Goal: Information Seeking & Learning: Learn about a topic

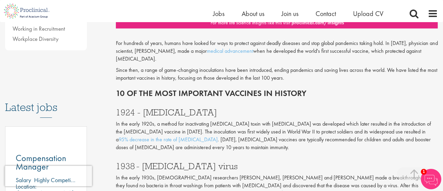
scroll to position [277, 0]
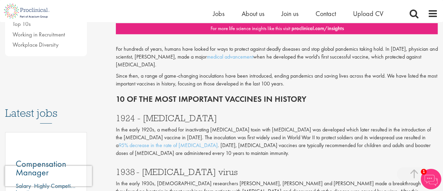
click at [172, 135] on p "In the early 1920s, a method for inactivating [MEDICAL_DATA] toxin with [MEDICA…" at bounding box center [277, 141] width 322 height 31
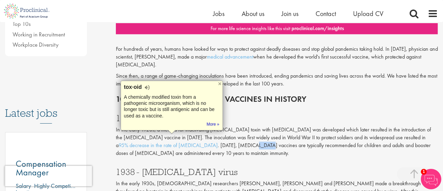
click at [178, 137] on p "In the early 1920s, a method for inactivating [MEDICAL_DATA] toxin with [MEDICA…" at bounding box center [277, 141] width 322 height 31
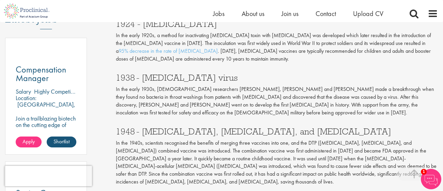
scroll to position [378, 0]
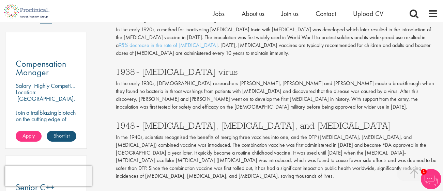
click at [277, 90] on p "In the early 1930s, [DEMOGRAPHIC_DATA] researchers [PERSON_NAME], [PERSON_NAME]…" at bounding box center [277, 95] width 322 height 31
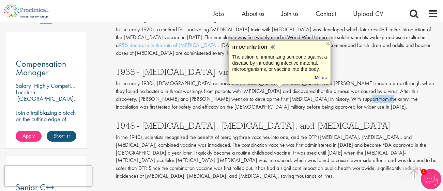
click at [274, 88] on p "In the early 1930s, [DEMOGRAPHIC_DATA] researchers [PERSON_NAME], [PERSON_NAME]…" at bounding box center [277, 95] width 322 height 31
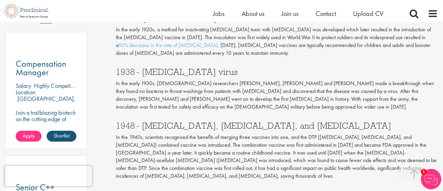
click at [274, 88] on p "In the early 1930s, [DEMOGRAPHIC_DATA] researchers [PERSON_NAME], [PERSON_NAME]…" at bounding box center [277, 95] width 322 height 31
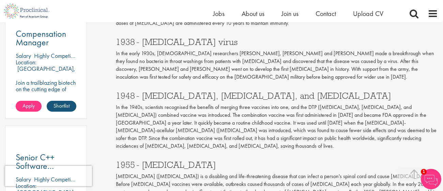
scroll to position [410, 0]
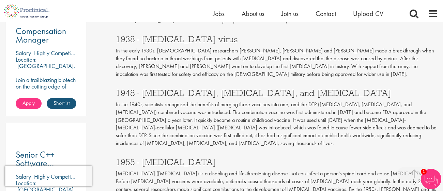
click at [303, 101] on p "In the 1940s, scientists recognised the benefits of merging three vaccines into…" at bounding box center [277, 124] width 322 height 47
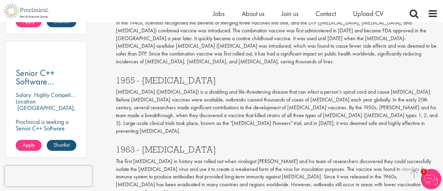
scroll to position [506, 0]
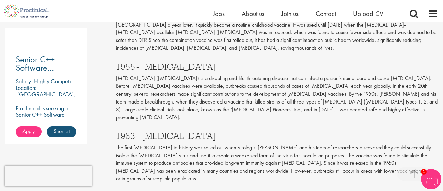
click at [389, 144] on p "The first [MEDICAL_DATA] in history was rolled out when virologist [PERSON_NAME…" at bounding box center [277, 163] width 322 height 39
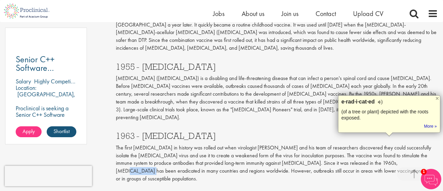
click at [310, 144] on p "The first [MEDICAL_DATA] in history was rolled out when virologist [PERSON_NAME…" at bounding box center [277, 163] width 322 height 39
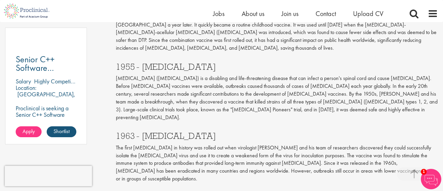
click at [240, 132] on h3 "1963 - [MEDICAL_DATA]" at bounding box center [277, 136] width 322 height 9
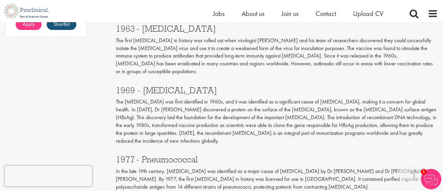
scroll to position [615, 0]
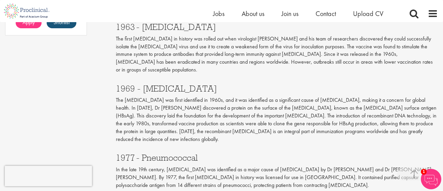
click at [252, 114] on div "1969 - [MEDICAL_DATA] The [MEDICAL_DATA] was first identified in 1960s, and it …" at bounding box center [277, 111] width 332 height 69
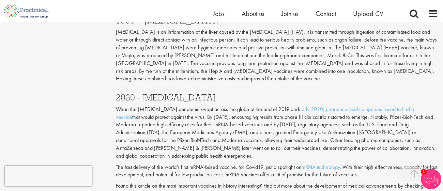
scroll to position [873, 0]
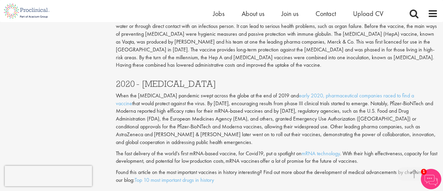
click at [253, 92] on p "When the [MEDICAL_DATA] pandemic swept across the globe at the end of 2019 and …" at bounding box center [277, 119] width 322 height 55
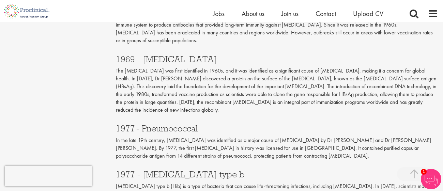
scroll to position [642, 0]
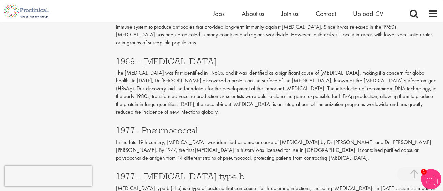
click at [168, 126] on h3 "1977 - Pneumococcal" at bounding box center [277, 130] width 322 height 9
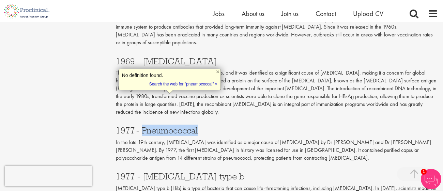
copy h3 "Pneumococcal"
click at [221, 139] on p "In the late 19th century, [MEDICAL_DATA] was identified as a major cause of [ME…" at bounding box center [277, 151] width 322 height 24
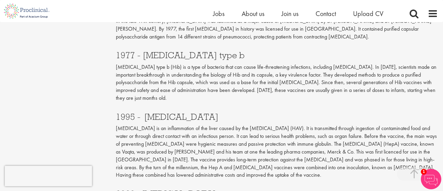
scroll to position [765, 0]
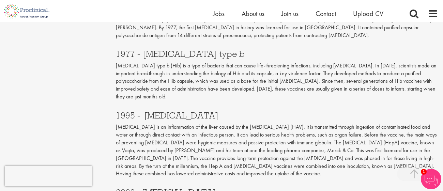
click at [222, 62] on p "[MEDICAL_DATA] type b (Hib) is a type of bacteria that can cause life-threateni…" at bounding box center [277, 81] width 322 height 39
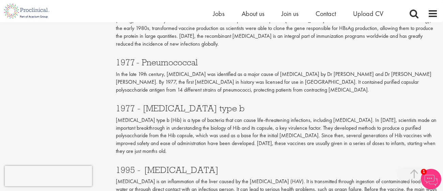
scroll to position [696, 0]
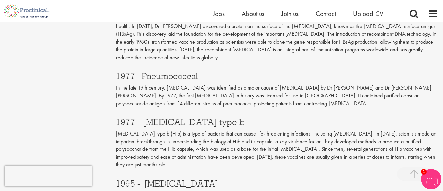
click at [271, 130] on p "[MEDICAL_DATA] type b (Hib) is a type of bacteria that can cause life-threateni…" at bounding box center [277, 149] width 322 height 39
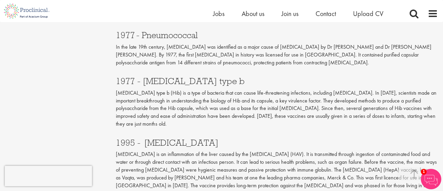
scroll to position [751, 0]
